Goal: Information Seeking & Learning: Learn about a topic

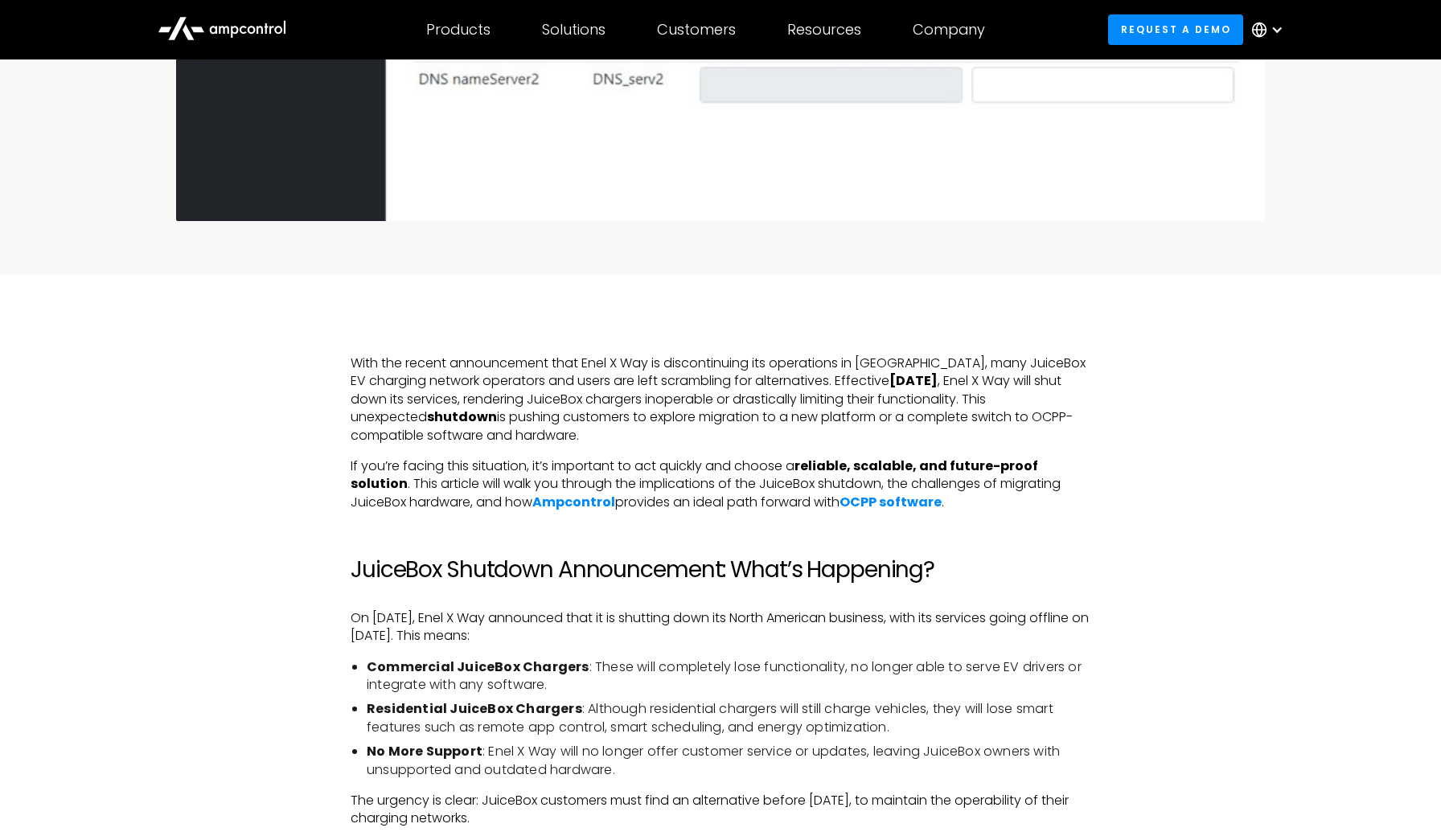
scroll to position [639, 1]
drag, startPoint x: 357, startPoint y: 353, endPoint x: 374, endPoint y: 357, distance: 17.5
click at [352, 357] on p "With the recent announcement that Enel X Way is discontinuing its operations in…" at bounding box center [720, 401] width 740 height 90
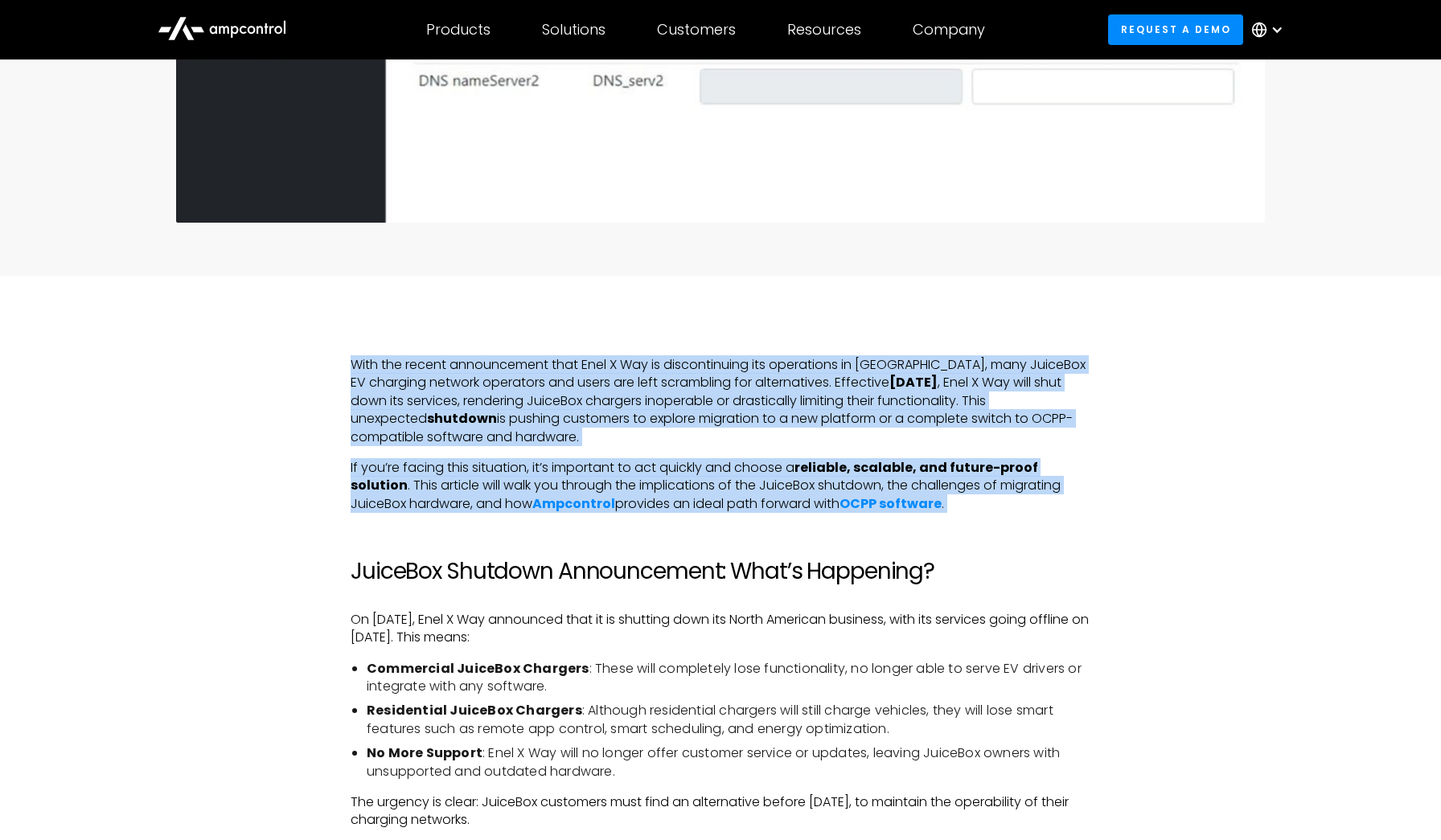
drag, startPoint x: 349, startPoint y: 357, endPoint x: 816, endPoint y: 540, distance: 501.6
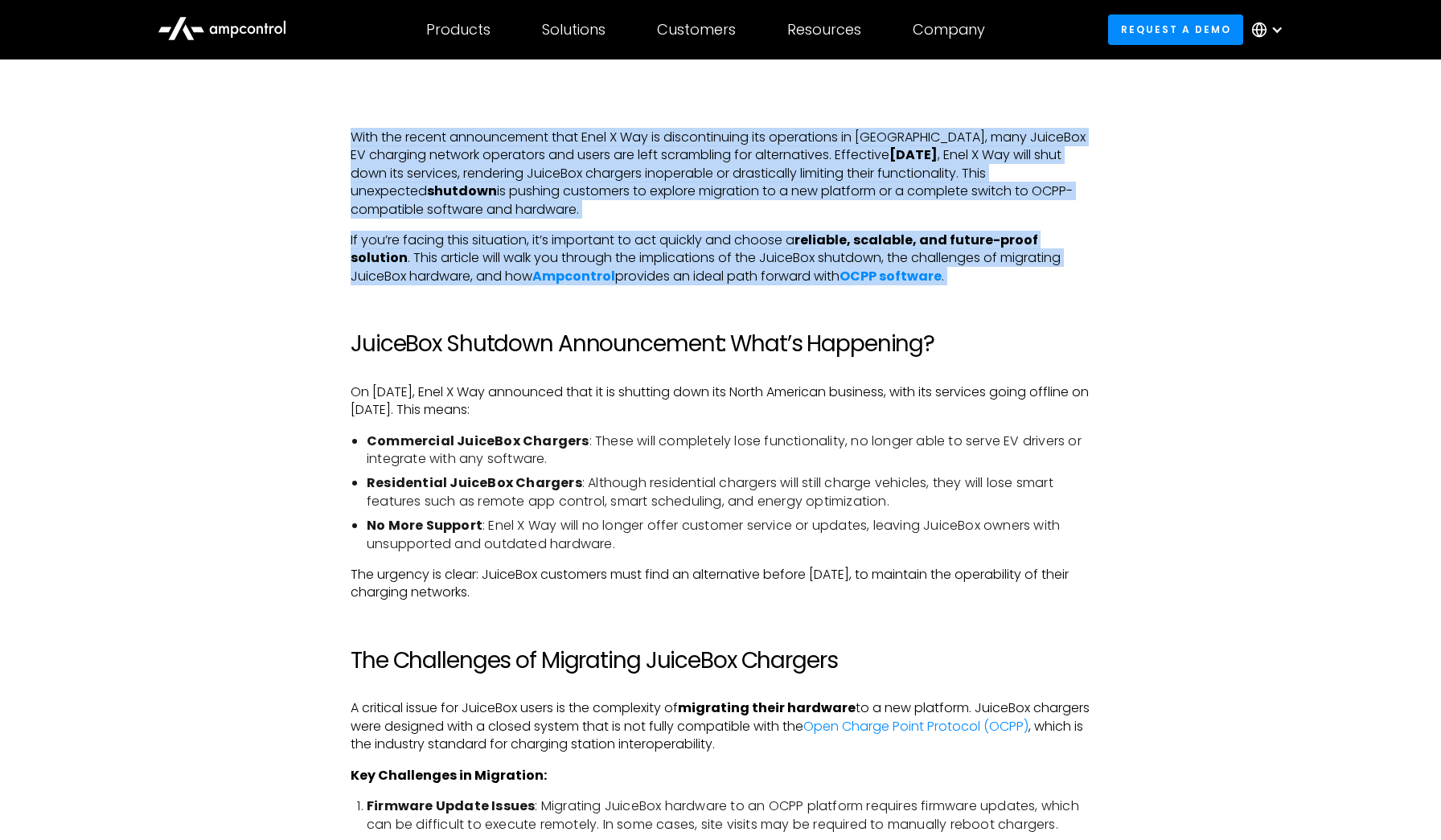
scroll to position [879, 0]
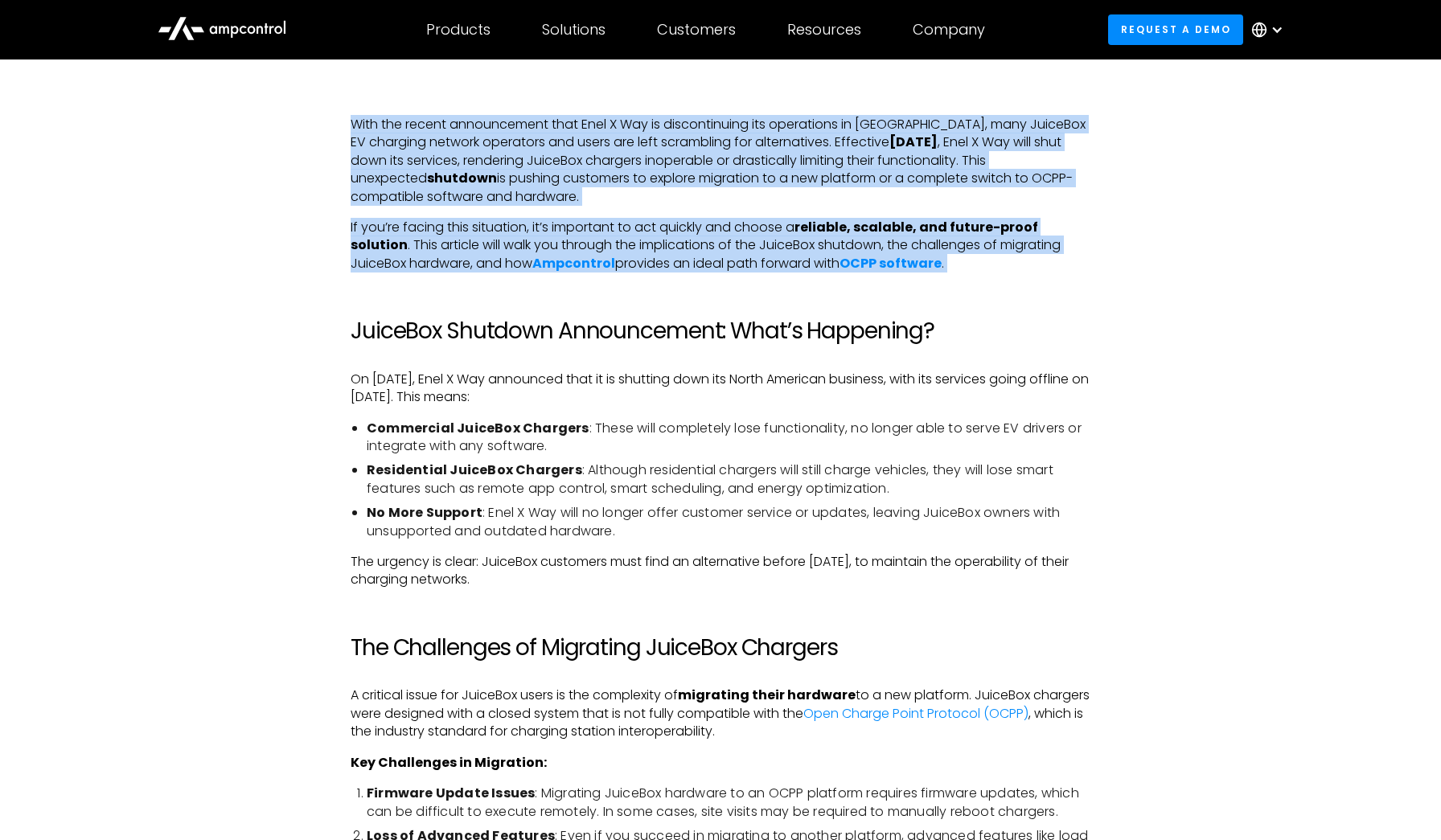
drag, startPoint x: 358, startPoint y: 326, endPoint x: 690, endPoint y: 575, distance: 415.0
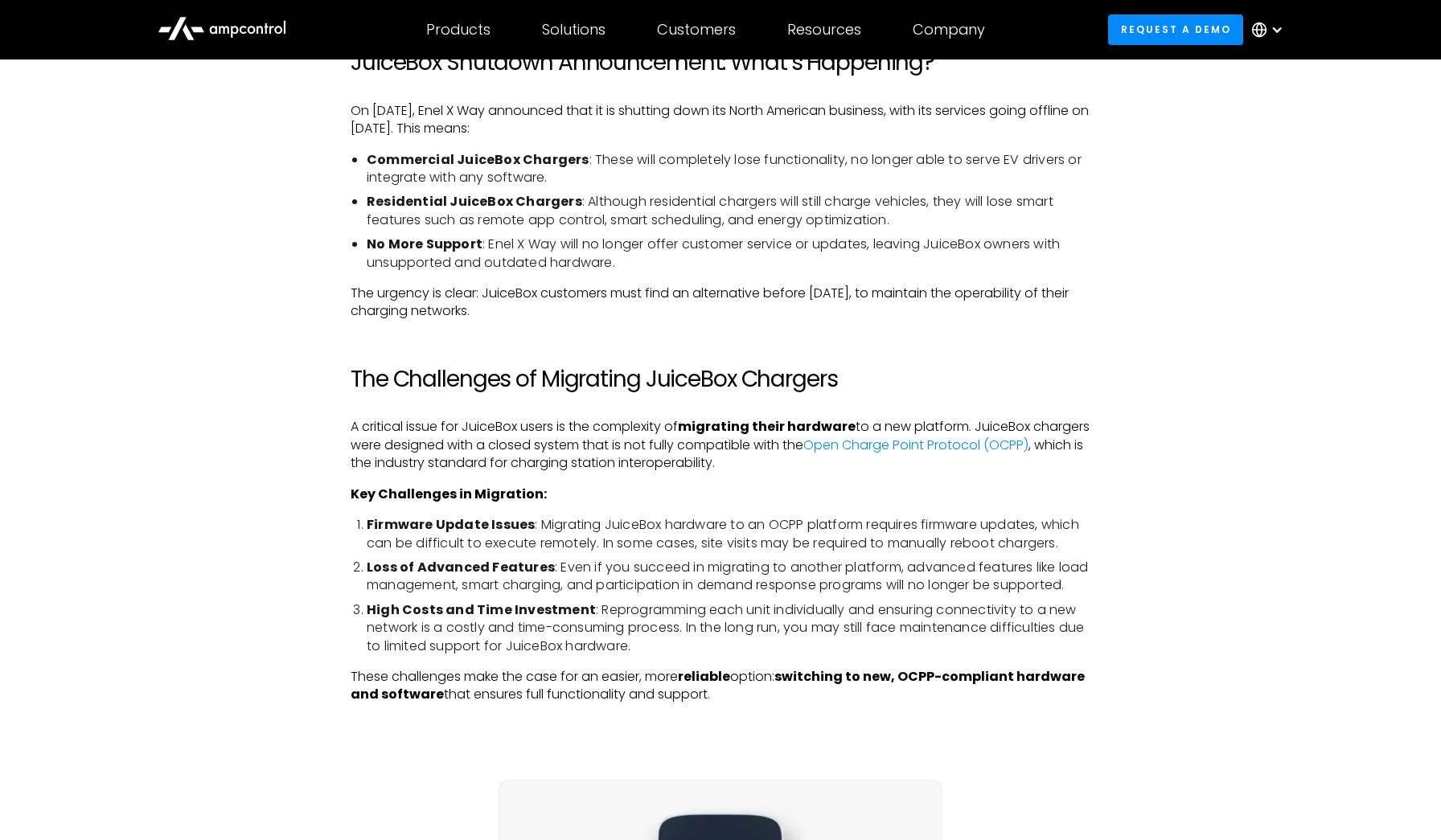
scroll to position [1156, 0]
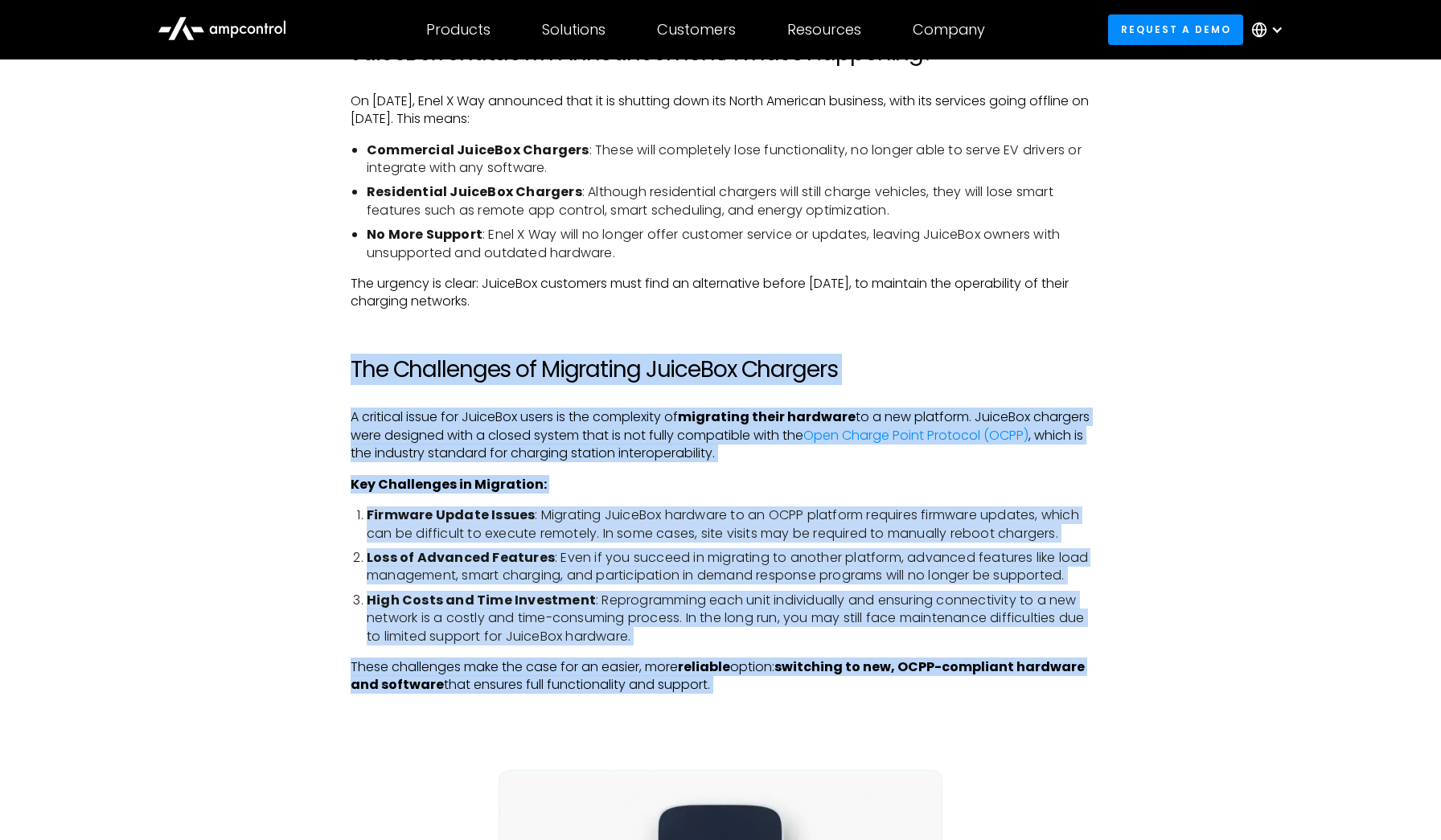
drag, startPoint x: 349, startPoint y: 358, endPoint x: 731, endPoint y: 688, distance: 504.8
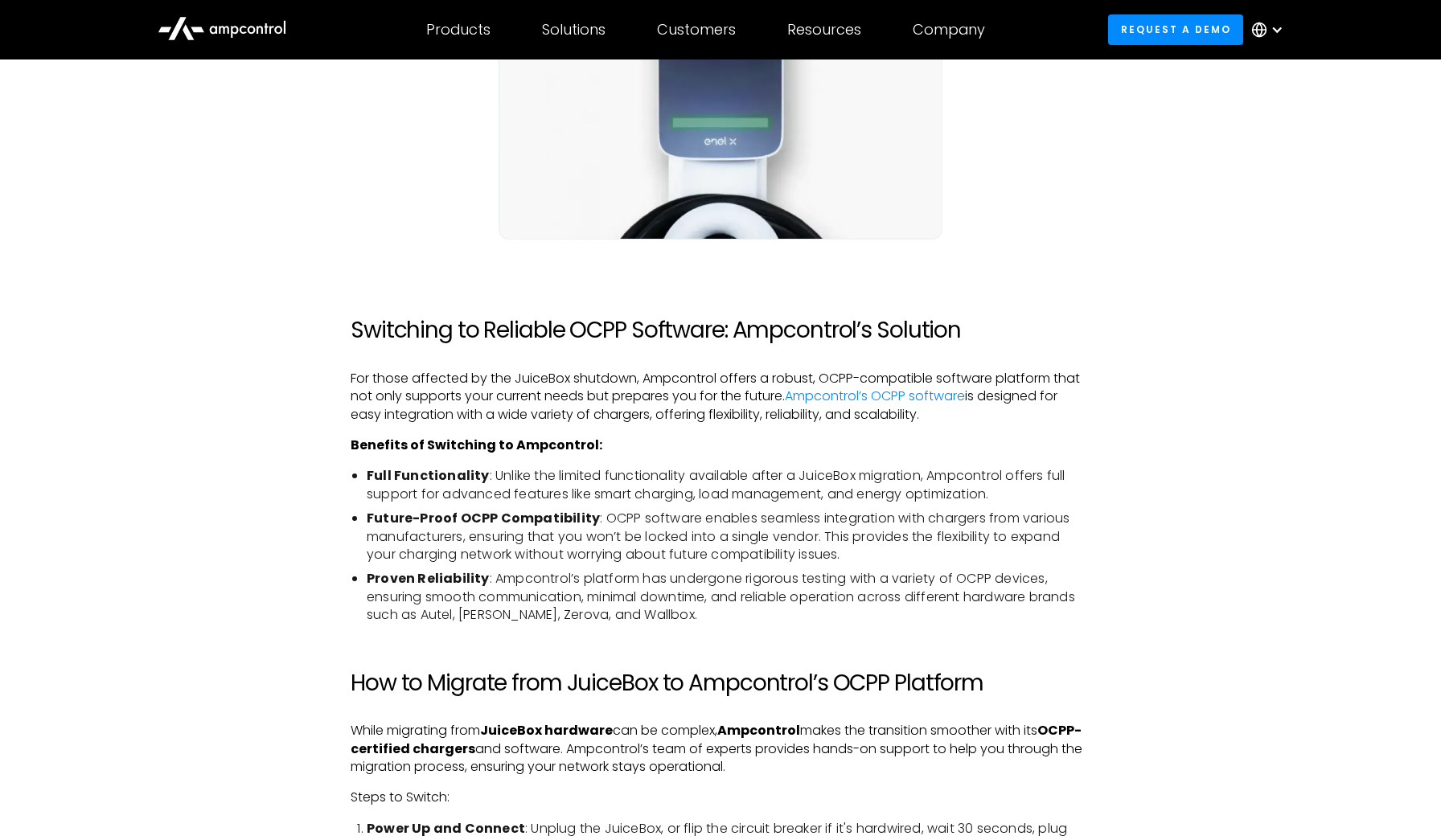
scroll to position [2022, 0]
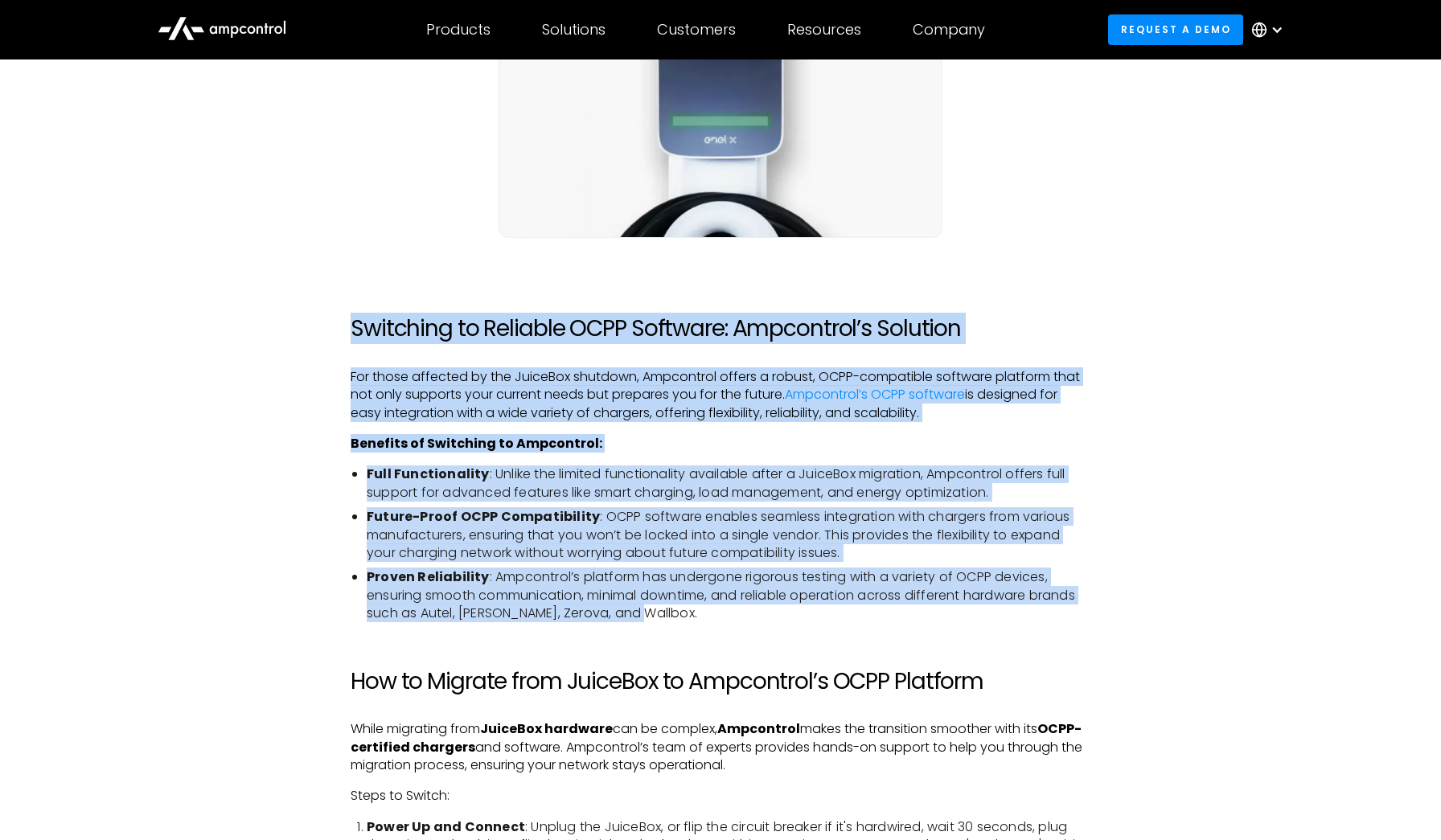
drag, startPoint x: 350, startPoint y: 315, endPoint x: 824, endPoint y: 597, distance: 551.5
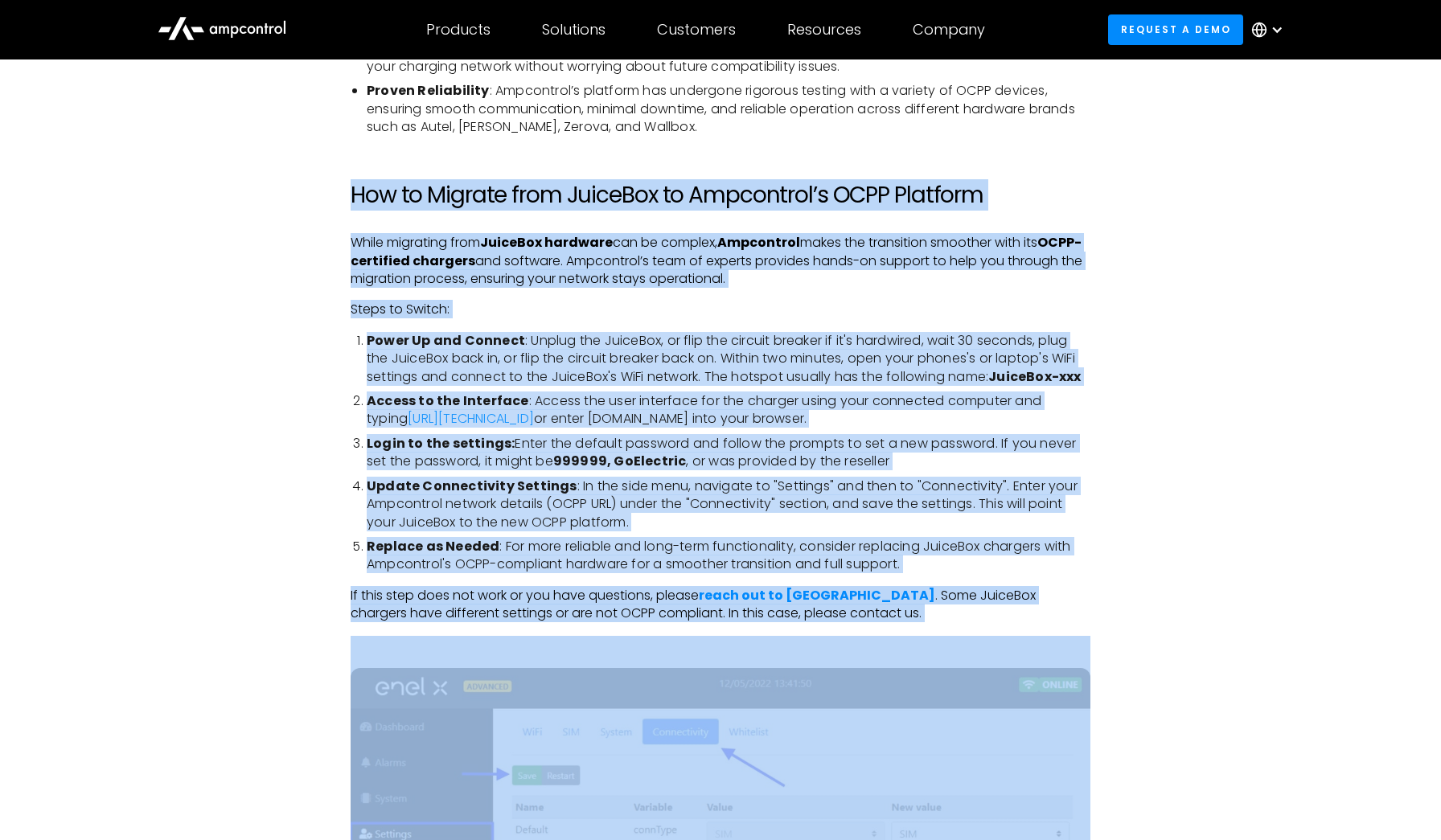
scroll to position [2532, 0]
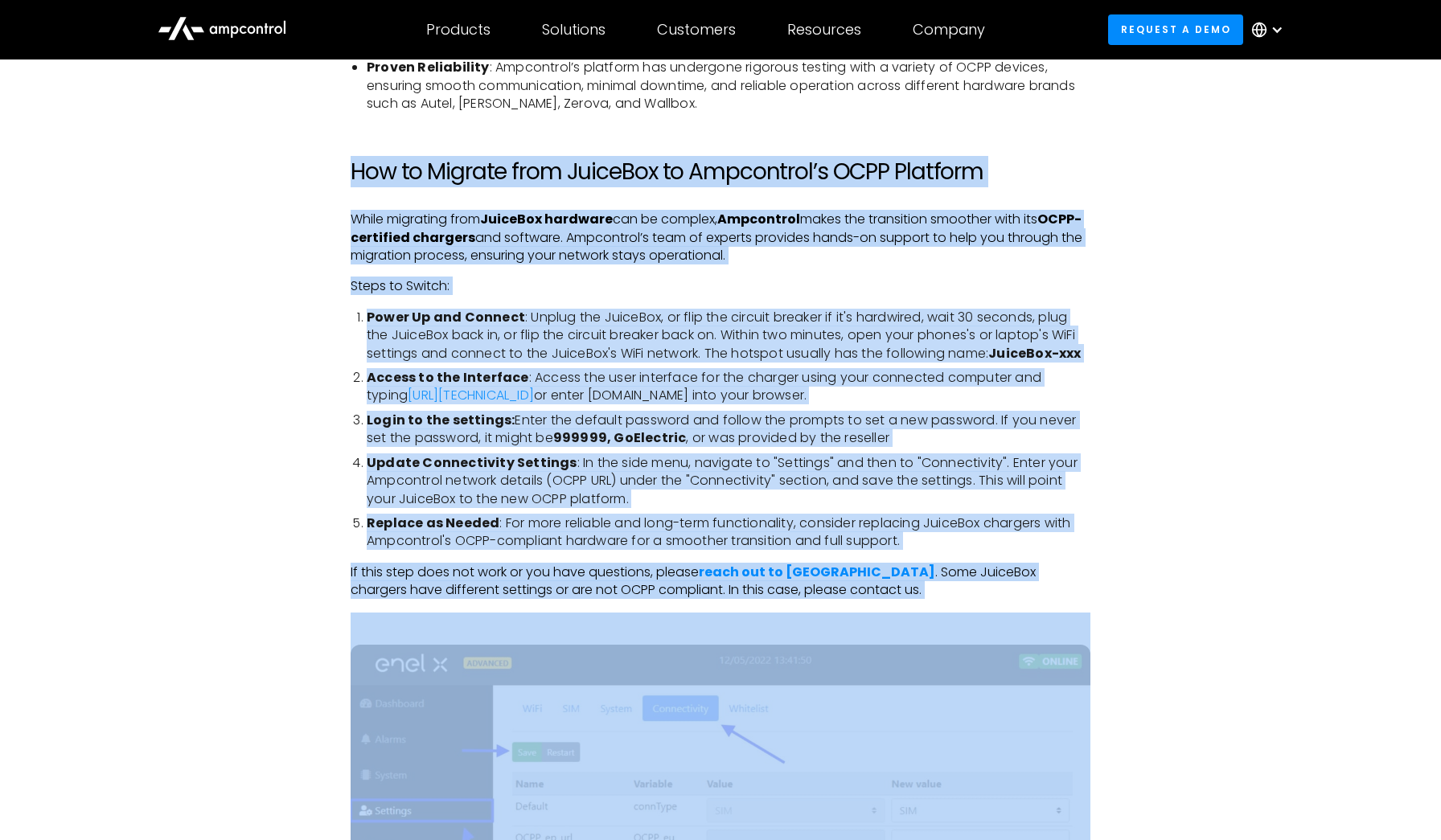
drag, startPoint x: 341, startPoint y: 667, endPoint x: 791, endPoint y: 586, distance: 457.2
click at [634, 586] on div "With the recent announcement that Enel X Way is discontinuing its operations in…" at bounding box center [720, 349] width 772 height 3772
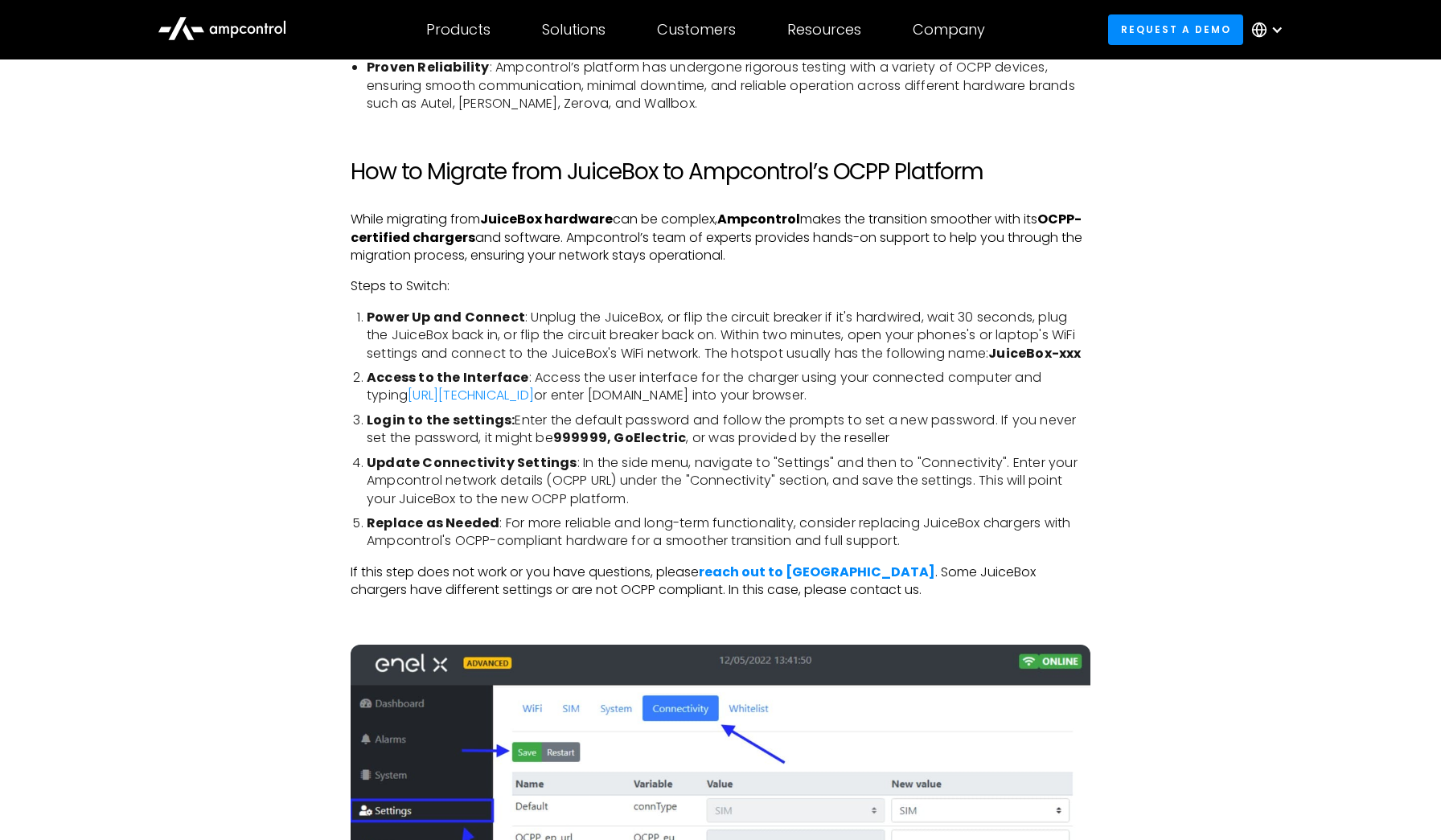
click at [634, 581] on div "With the recent announcement that Enel X Way is discontinuing its operations in…" at bounding box center [720, 364] width 1158 height 3804
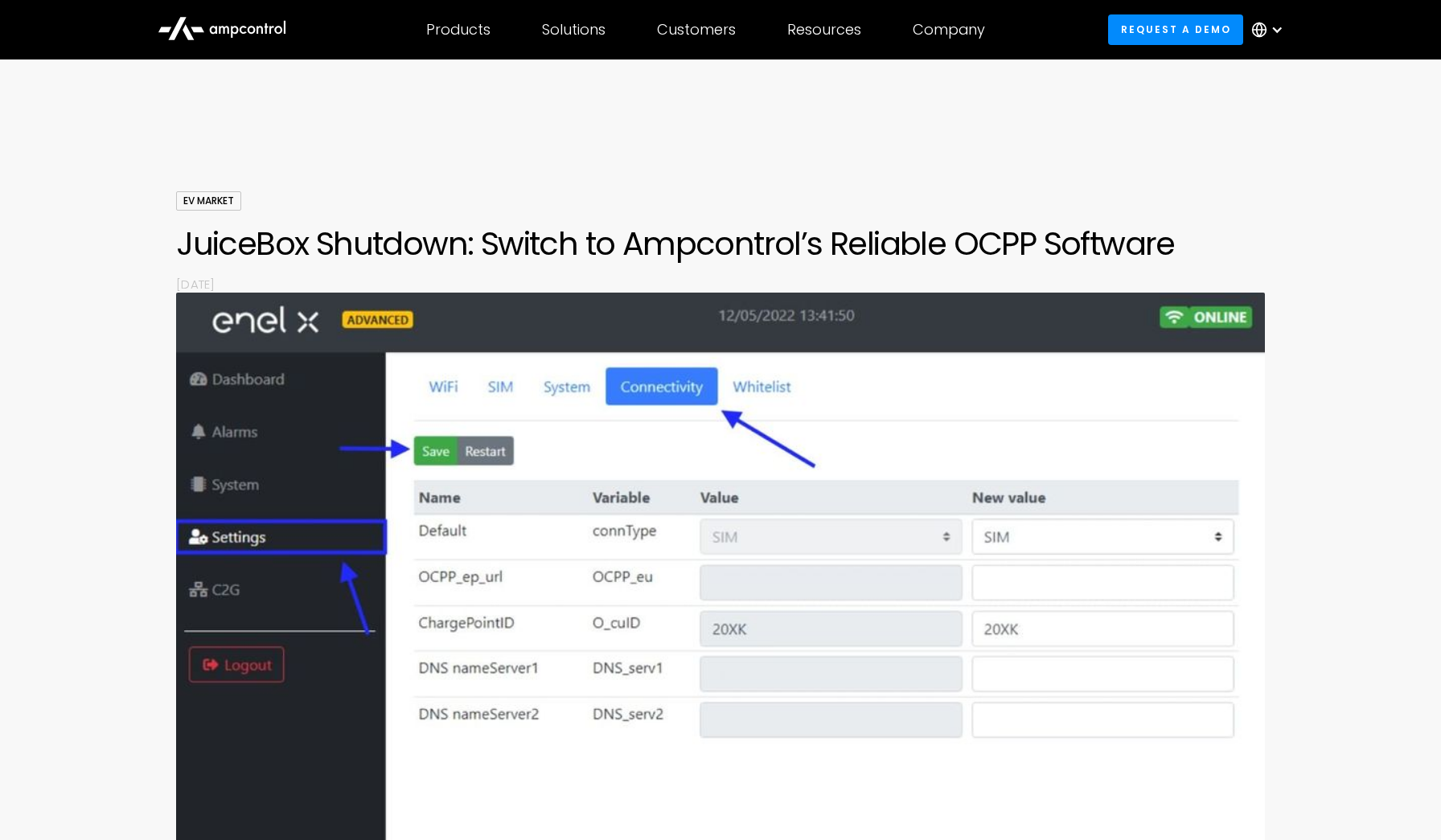
scroll to position [9, 0]
